Goal: Task Accomplishment & Management: Complete application form

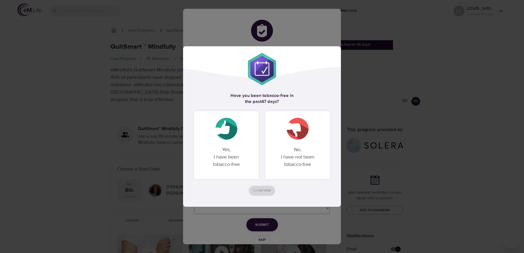
click at [229, 159] on p "Yes, I have been tobacco-free" at bounding box center [227, 157] width 52 height 31
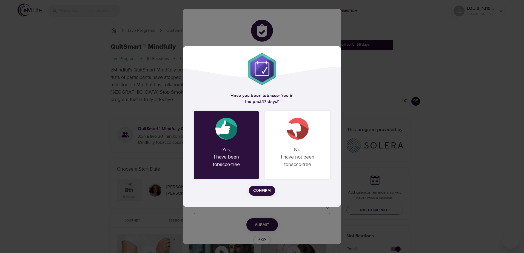
click at [264, 193] on span "Confirm" at bounding box center [262, 191] width 18 height 7
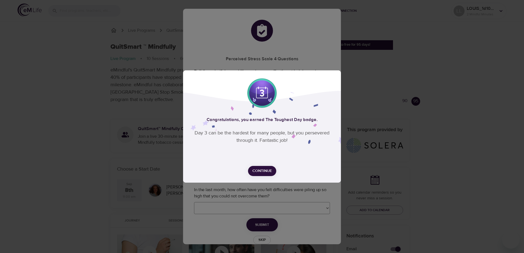
click at [264, 171] on span "Continue" at bounding box center [262, 171] width 19 height 7
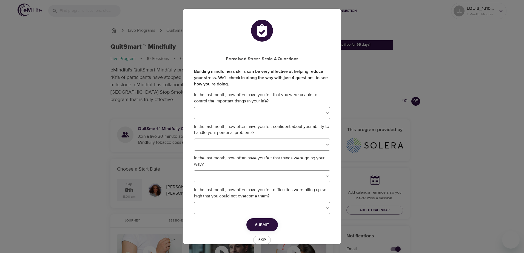
click at [323, 115] on select "Never Almost Never Sometimes Fairly Often Very Often" at bounding box center [262, 113] width 136 height 12
select select "3"
click at [194, 107] on select "Never Almost Never Sometimes Fairly Often Very Often" at bounding box center [262, 113] width 136 height 12
click at [324, 145] on select "Never Almost Never Sometimes Fairly Often Very Often" at bounding box center [262, 145] width 136 height 12
select select "3"
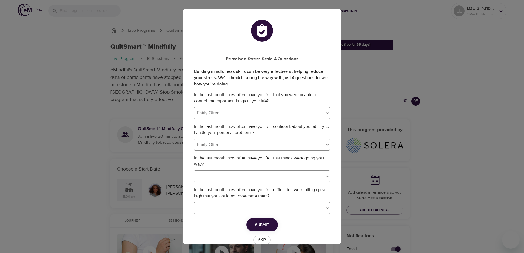
click at [194, 139] on select "Never Almost Never Sometimes Fairly Often Very Often" at bounding box center [262, 145] width 136 height 12
click at [324, 176] on select "Never Almost Never Sometimes Fairly Often Very Often" at bounding box center [262, 177] width 136 height 12
select select "3"
click at [194, 171] on select "Never Almost Never Sometimes Fairly Often Very Often" at bounding box center [262, 177] width 136 height 12
click at [322, 210] on select "Never Almost Never Sometimes Fairly Often Very Often" at bounding box center [262, 208] width 136 height 12
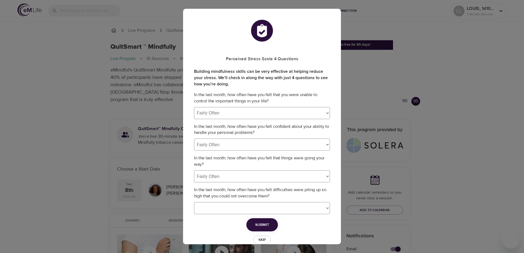
select select "1"
click at [194, 202] on select "Never Almost Never Sometimes Fairly Often Very Often" at bounding box center [262, 208] width 136 height 12
click at [255, 225] on span "Submit" at bounding box center [262, 225] width 14 height 7
select select
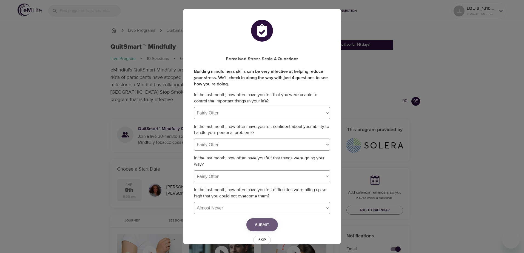
select select
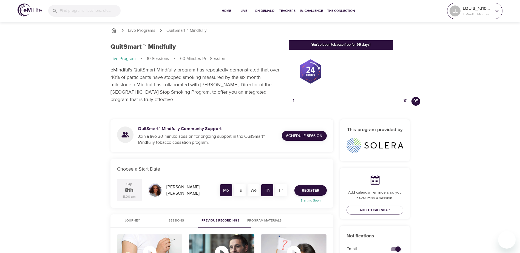
click at [496, 11] on icon at bounding box center [497, 11] width 3 height 2
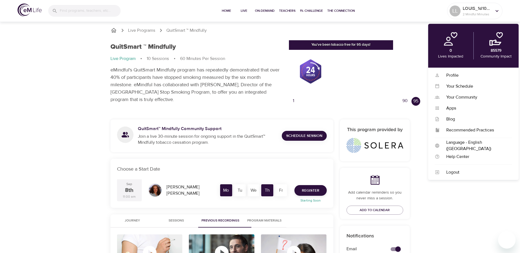
click at [412, 47] on div "You've been tobacco free for 95 days! 0 more days until your badge! 1 95 90" at bounding box center [350, 73] width 128 height 73
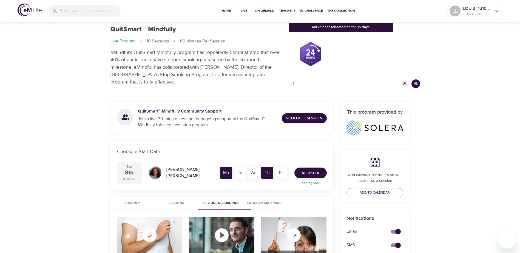
scroll to position [15, 0]
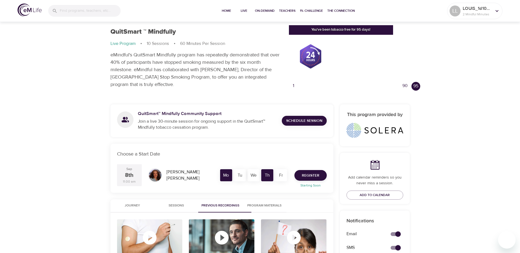
click at [276, 206] on span "Program Materials" at bounding box center [264, 206] width 37 height 6
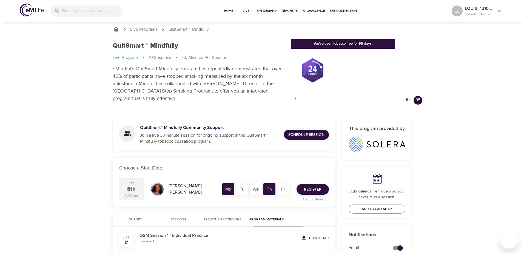
scroll to position [0, 0]
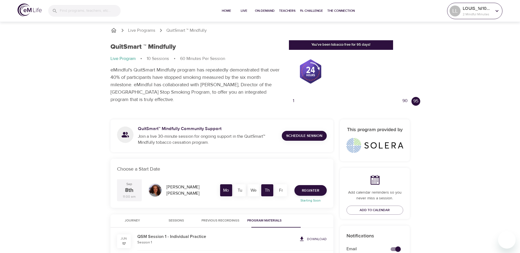
click at [498, 12] on icon at bounding box center [497, 11] width 6 height 6
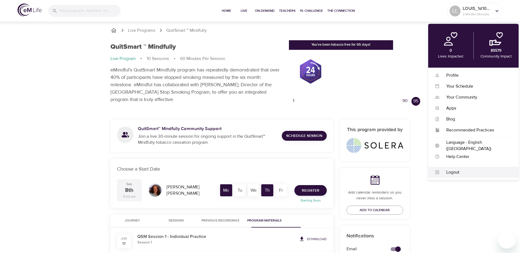
click at [453, 174] on div "Logout" at bounding box center [476, 173] width 72 height 6
